Goal: Task Accomplishment & Management: Manage account settings

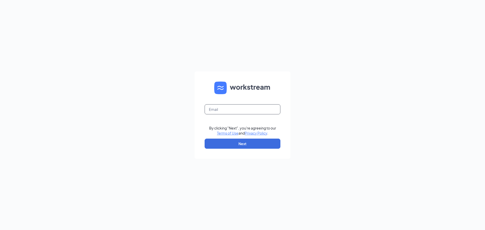
click at [268, 114] on input "text" at bounding box center [243, 109] width 76 height 10
type input "[DOMAIN_NAME][EMAIL_ADDRESS][DOMAIN_NAME]"
click at [242, 143] on button "Next" at bounding box center [243, 144] width 76 height 10
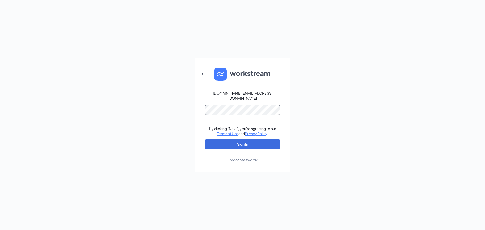
click at [205, 139] on button "Sign In" at bounding box center [243, 144] width 76 height 10
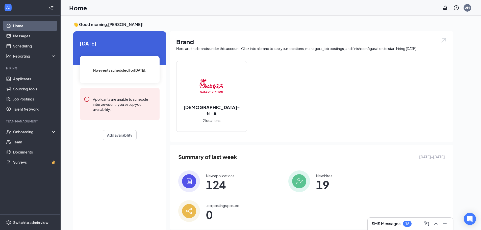
click at [316, 184] on span "19" at bounding box center [324, 184] width 16 height 9
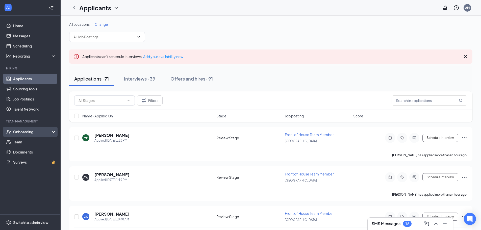
drag, startPoint x: 31, startPoint y: 132, endPoint x: 34, endPoint y: 135, distance: 3.6
click at [31, 132] on div "Onboarding" at bounding box center [32, 131] width 39 height 5
click at [31, 143] on link "Overview" at bounding box center [34, 142] width 43 height 10
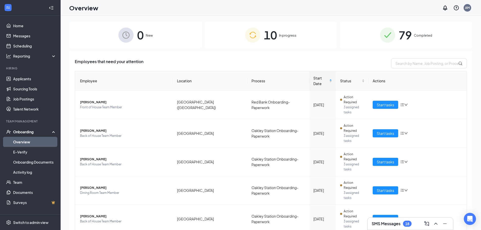
click at [289, 38] on span "In progress" at bounding box center [287, 35] width 17 height 5
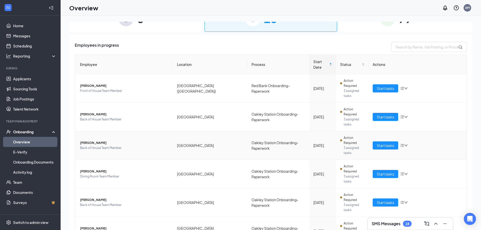
scroll to position [25, 0]
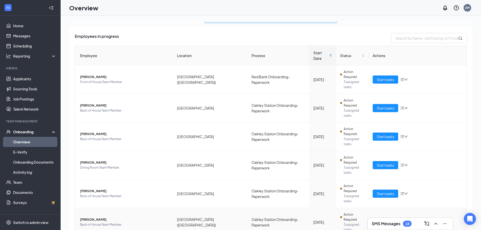
click at [405, 221] on icon "down" at bounding box center [407, 223] width 4 height 4
click at [345, 222] on span "3 assigned tasks" at bounding box center [354, 227] width 21 height 10
click at [310, 208] on td "Oct 18" at bounding box center [323, 222] width 27 height 29
click at [98, 222] on span "Back of House Team Member" at bounding box center [124, 224] width 89 height 5
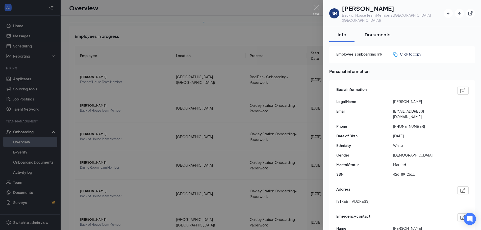
click at [380, 31] on div "Documents" at bounding box center [378, 34] width 26 height 6
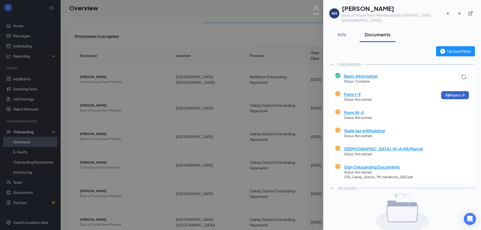
click at [444, 92] on button "Fill Form I-9" at bounding box center [456, 95] width 28 height 8
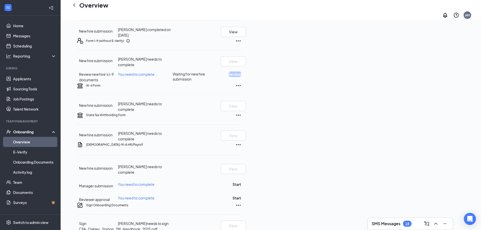
scroll to position [79, 0]
drag, startPoint x: 180, startPoint y: 89, endPoint x: 366, endPoint y: 87, distance: 186.0
click at [242, 81] on div "Review new hire’s I-9 documents You need to complete Waiting for new hire submi…" at bounding box center [159, 75] width 165 height 11
click at [242, 43] on div "Form I-9 (without E-Verify)" at bounding box center [163, 40] width 155 height 6
click at [155, 75] on span "You need to complete" at bounding box center [136, 73] width 37 height 5
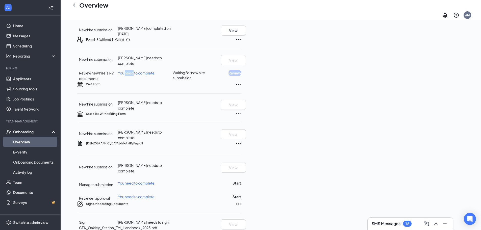
click at [155, 75] on span "You need to complete" at bounding box center [136, 73] width 37 height 5
click at [114, 81] on span "Review new hire’s I-9 documents" at bounding box center [96, 76] width 35 height 10
click at [221, 80] on span "Waiting for new hire submission" at bounding box center [197, 75] width 48 height 10
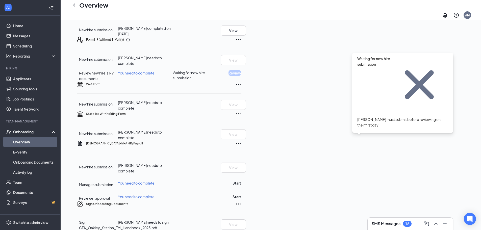
click at [242, 43] on div "Form I-9 (without E-Verify)" at bounding box center [163, 40] width 155 height 6
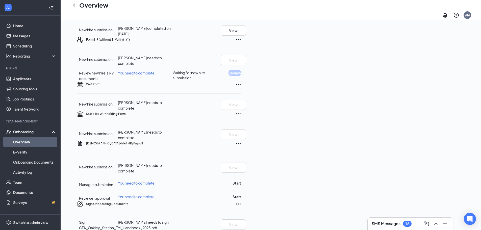
click at [221, 80] on span "Waiting for new hire submission" at bounding box center [197, 75] width 48 height 10
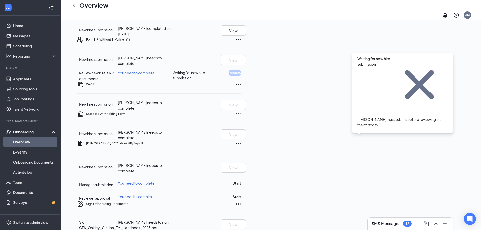
click at [242, 43] on div "Form I-9 (without E-Verify)" at bounding box center [163, 40] width 155 height 6
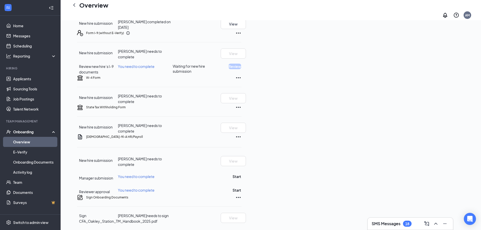
scroll to position [146, 0]
drag, startPoint x: 190, startPoint y: 212, endPoint x: 242, endPoint y: 210, distance: 51.8
click at [173, 213] on div "Nathan Miller needs to sign" at bounding box center [145, 216] width 55 height 6
drag, startPoint x: 222, startPoint y: 211, endPoint x: 163, endPoint y: 213, distance: 58.7
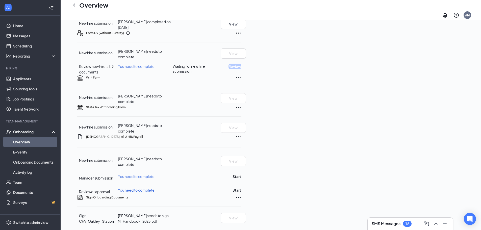
click at [163, 213] on div "Sign CFA_Oakley_Station_TM_Handbook_2025.pdf Nathan Miller needs to sign View" at bounding box center [159, 218] width 165 height 11
click at [173, 213] on div "Nathan Miller needs to sign" at bounding box center [145, 216] width 55 height 6
click at [475, 159] on div "NM Nathan Miller Back of House Team Member · Red Bank Village (OH) nmmiller25@g…" at bounding box center [271, 82] width 421 height 295
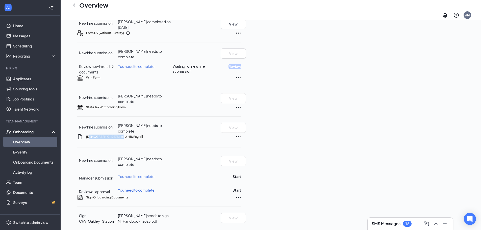
drag, startPoint x: 96, startPoint y: 119, endPoint x: 142, endPoint y: 122, distance: 46.6
click at [142, 134] on div "Chick-fil-A HR/Payroll" at bounding box center [163, 137] width 155 height 6
click at [67, 125] on div "NM Nathan Miller Back of House Team Member · Red Bank Village (OH) nmmiller25@g…" at bounding box center [271, 82] width 421 height 295
drag, startPoint x: 80, startPoint y: 120, endPoint x: 157, endPoint y: 121, distance: 76.3
click at [157, 134] on div "Chick-fil-A HR/Payroll New hire submission Nathan Miller needs to complete View…" at bounding box center [159, 164] width 165 height 61
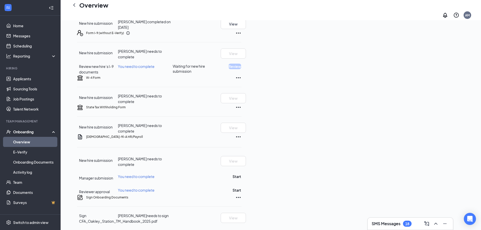
click at [70, 122] on div "NM Nathan Miller Back of House Team Member · Red Bank Village (OH) nmmiller25@g…" at bounding box center [271, 82] width 404 height 283
drag, startPoint x: 90, startPoint y: 197, endPoint x: 168, endPoint y: 198, distance: 78.6
click at [168, 198] on div "Sign Onboarding Documents" at bounding box center [159, 198] width 165 height 6
click at [70, 183] on div "NM Nathan Miller Back of House Team Member · Red Bank Village (OH) nmmiller25@g…" at bounding box center [271, 82] width 404 height 283
click at [158, 219] on div "Sign CFA_Oakley_Station_TM_Handbook_2025.pdf" at bounding box center [118, 218] width 79 height 11
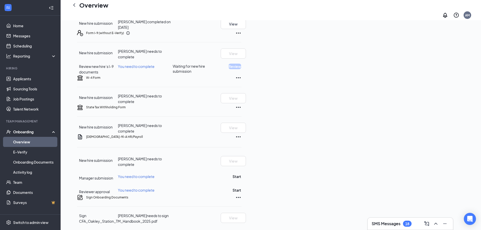
click at [173, 213] on div "Nathan Miller needs to sign" at bounding box center [145, 216] width 55 height 6
drag, startPoint x: 185, startPoint y: 212, endPoint x: 237, endPoint y: 210, distance: 51.8
click at [173, 213] on div "Nathan Miller needs to sign" at bounding box center [145, 216] width 55 height 6
click at [466, 152] on div "NM Nathan Miller Back of House Team Member · Red Bank Village (OH) nmmiller25@g…" at bounding box center [271, 82] width 404 height 283
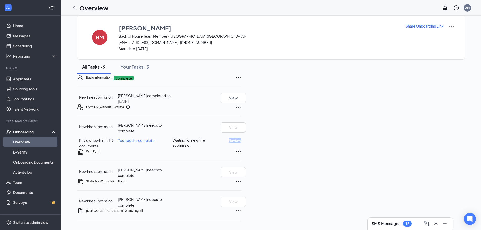
scroll to position [0, 0]
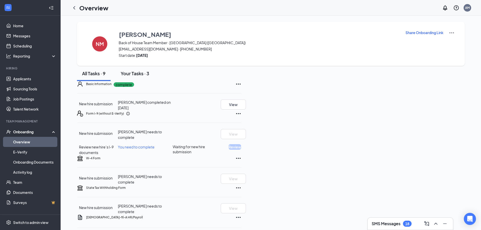
click at [134, 81] on button "Your Tasks · 3" at bounding box center [135, 73] width 39 height 15
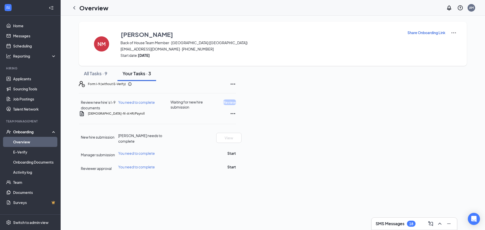
click at [155, 105] on span "You need to complete" at bounding box center [136, 102] width 37 height 5
click at [216, 110] on span "Waiting for new hire submission" at bounding box center [194, 105] width 46 height 10
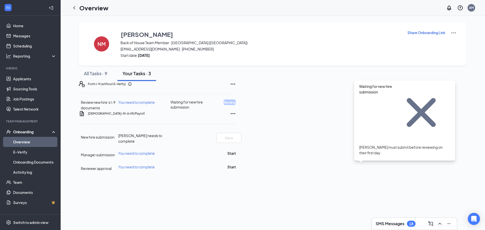
click at [216, 110] on span "Waiting for new hire submission" at bounding box center [194, 105] width 46 height 10
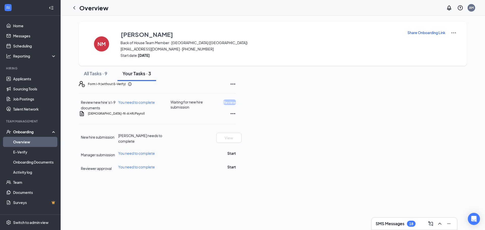
click at [236, 94] on div "Form I-9 (without E-Verify) Review new hire’s I-9 documents You need to complet…" at bounding box center [157, 126] width 157 height 90
click at [97, 77] on div "All Tasks · 9" at bounding box center [96, 73] width 24 height 6
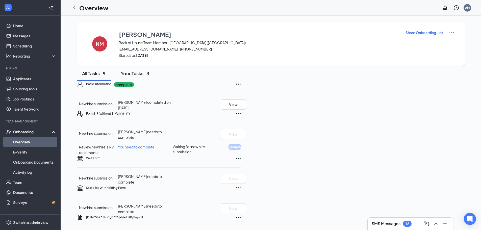
click at [135, 77] on div "Your Tasks · 3" at bounding box center [135, 73] width 29 height 6
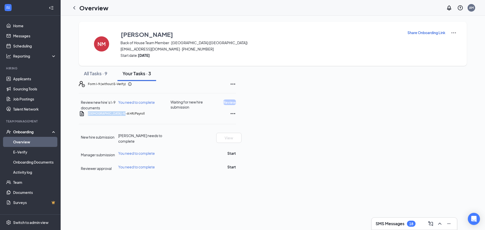
drag, startPoint x: 137, startPoint y: 140, endPoint x: 74, endPoint y: 142, distance: 63.0
click at [74, 142] on div "NM Nathan Miller Back of House Team Member · Red Bank Village (OH) nmmiller25@g…" at bounding box center [272, 97] width 407 height 150
click at [72, 141] on div "NM Nathan Miller Back of House Team Member · Red Bank Village (OH) nmmiller25@g…" at bounding box center [272, 97] width 407 height 150
drag, startPoint x: 151, startPoint y: 138, endPoint x: 65, endPoint y: 144, distance: 86.9
click at [65, 144] on div "NM Nathan Miller Back of House Team Member · Red Bank Village (OH) nmmiller25@g…" at bounding box center [273, 97] width 425 height 162
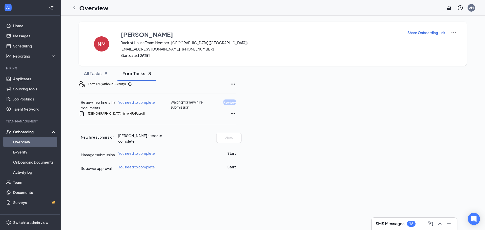
click at [66, 140] on div "NM Nathan Miller Back of House Team Member · Red Bank Village (OH) nmmiller25@g…" at bounding box center [273, 97] width 425 height 162
drag, startPoint x: 143, startPoint y: 140, endPoint x: 76, endPoint y: 142, distance: 67.5
click at [76, 142] on div "NM Nathan Miller Back of House Team Member · Red Bank Village (OH) nmmiller25@g…" at bounding box center [272, 97] width 407 height 150
click at [74, 138] on div "NM Nathan Miller Back of House Team Member · Red Bank Village (OH) nmmiller25@g…" at bounding box center [272, 97] width 407 height 150
click at [69, 138] on div "NM Nathan Miller Back of House Team Member · Red Bank Village (OH) nmmiller25@g…" at bounding box center [272, 97] width 407 height 150
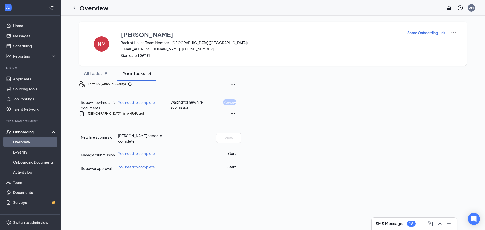
click at [418, 29] on div "NM Nathan Miller Back of House Team Member · Red Bank Village (OH) nmmiller25@g…" at bounding box center [273, 44] width 388 height 44
click at [418, 31] on p "Share Onboarding Link" at bounding box center [427, 32] width 38 height 5
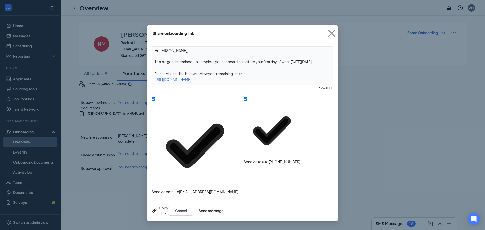
drag, startPoint x: 164, startPoint y: 74, endPoint x: 286, endPoint y: 78, distance: 122.4
click at [286, 78] on div "Hi Nathan, This is a gentle reminder to complete your onboarding before your fi…" at bounding box center [243, 66] width 182 height 39
drag, startPoint x: 286, startPoint y: 76, endPoint x: 282, endPoint y: 81, distance: 6.5
click at [286, 76] on div "Please visit the link below to view your remaining tasks:" at bounding box center [242, 74] width 181 height 6
click at [244, 101] on input "Send via text to (513) 720-1115" at bounding box center [246, 100] width 4 height 4
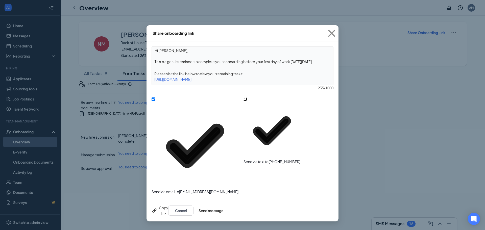
checkbox input "false"
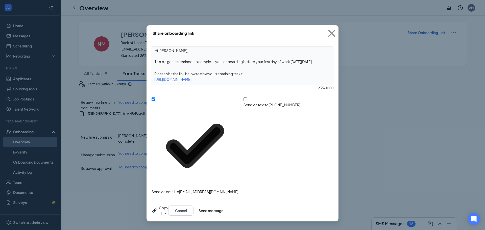
click at [207, 113] on div "Hi Nathan, This is a gentle reminder to complete your onboarding before your fi…" at bounding box center [243, 120] width 192 height 158
click at [224, 206] on button "Send message" at bounding box center [211, 211] width 25 height 10
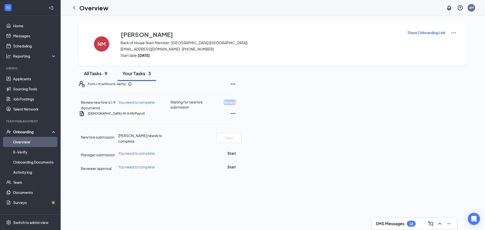
click at [103, 77] on div "All Tasks · 9" at bounding box center [96, 73] width 24 height 6
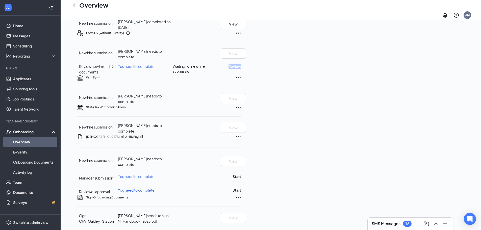
scroll to position [126, 0]
